Goal: Information Seeking & Learning: Learn about a topic

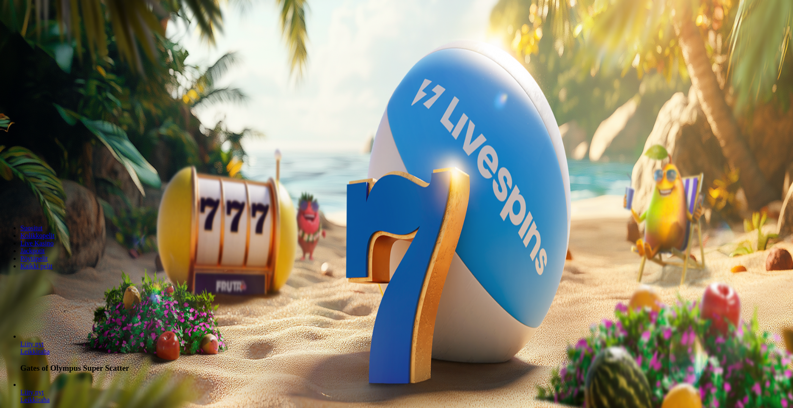
click at [7, 199] on span "minus icon" at bounding box center [7, 199] width 0 height 0
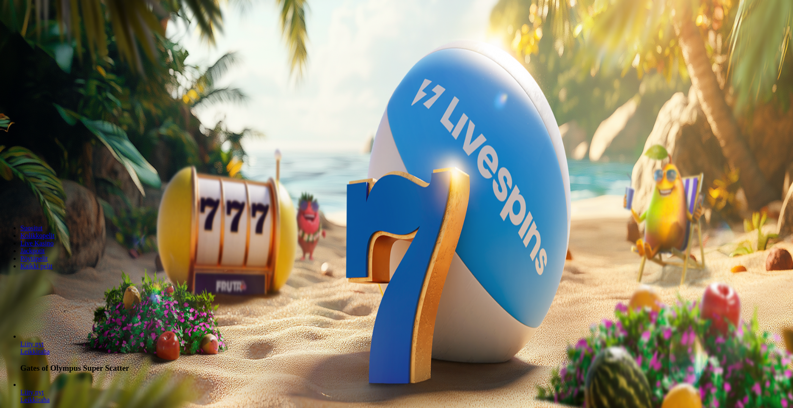
click at [7, 199] on span "minus icon" at bounding box center [7, 199] width 0 height 0
type input "**"
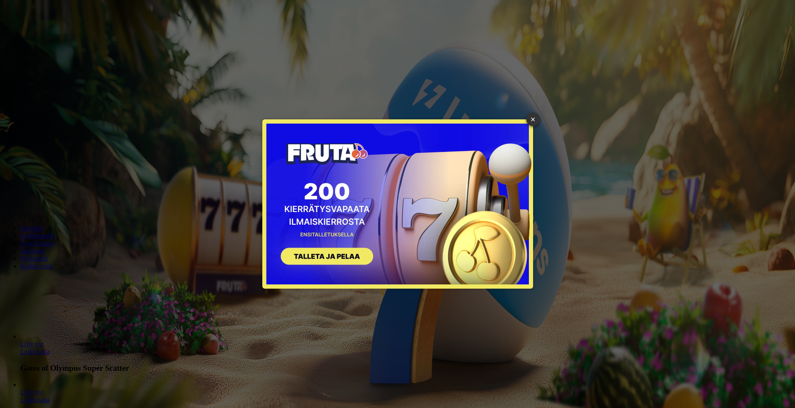
click at [23, 207] on div "× SIGN UP" at bounding box center [397, 203] width 783 height 395
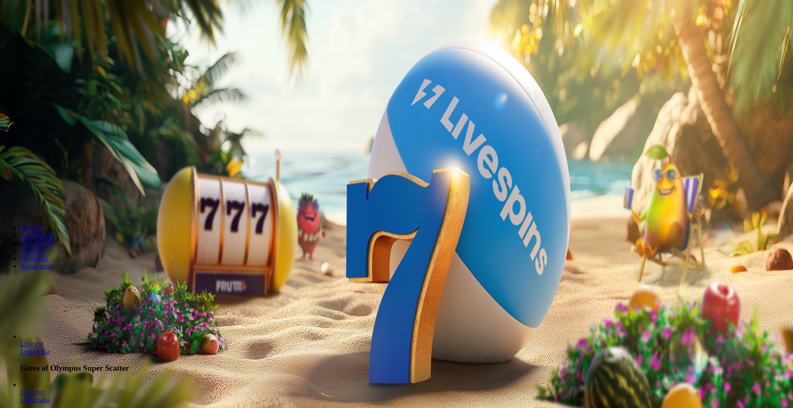
click at [39, 64] on span "Tarjoukset" at bounding box center [34, 60] width 28 height 7
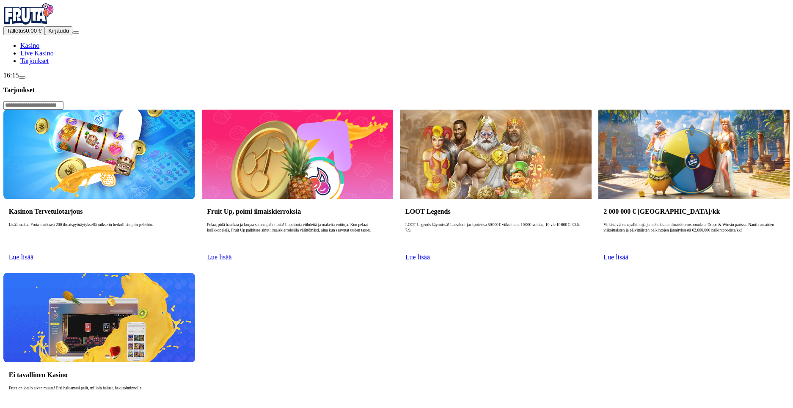
click at [33, 254] on link "Lue lisää" at bounding box center [21, 257] width 25 height 7
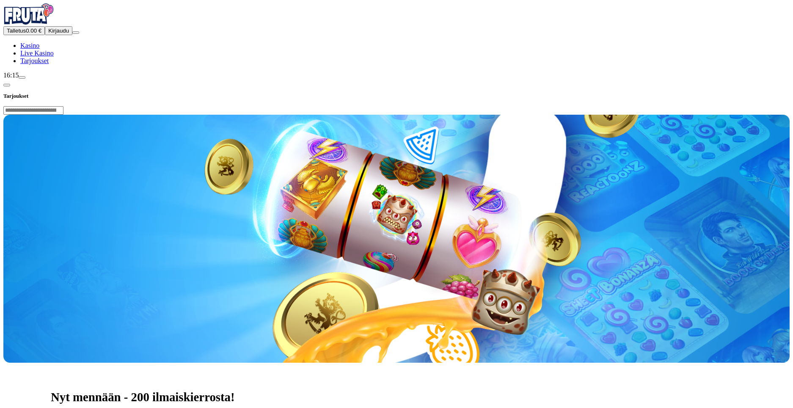
click at [53, 34] on span "Kirjaudu" at bounding box center [58, 31] width 21 height 6
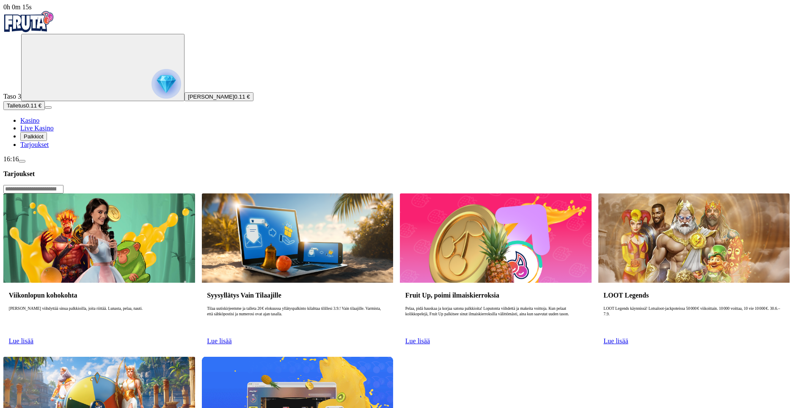
click at [44, 140] on span "Palkkiot" at bounding box center [34, 136] width 20 height 6
